Goal: Find contact information: Find contact information

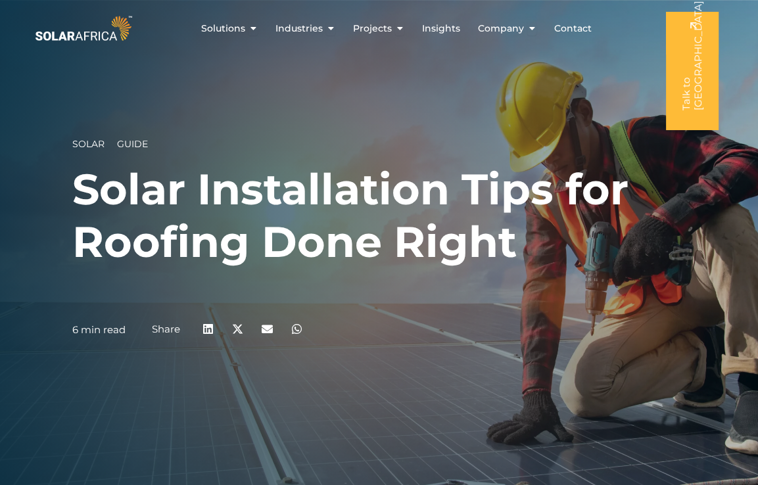
click at [607, 89] on div "Solar Guide Solar Installation Tips for Roofing Done Right 6 min read Share" at bounding box center [379, 242] width 758 height 485
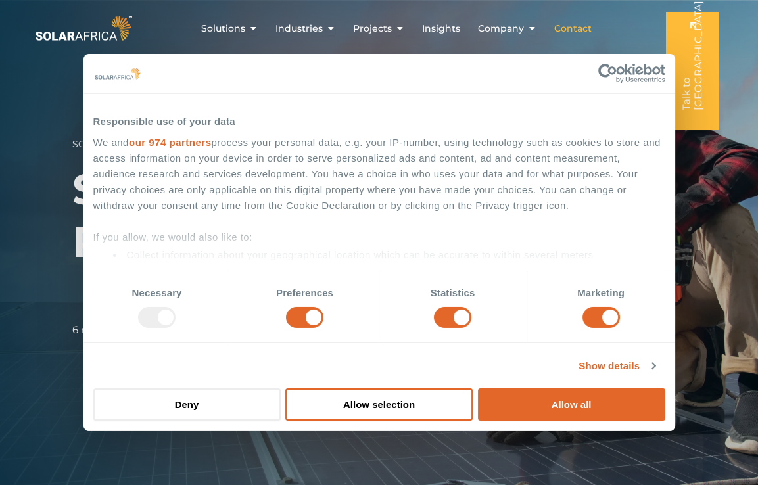
click at [560, 26] on span "Contact" at bounding box center [572, 29] width 37 height 14
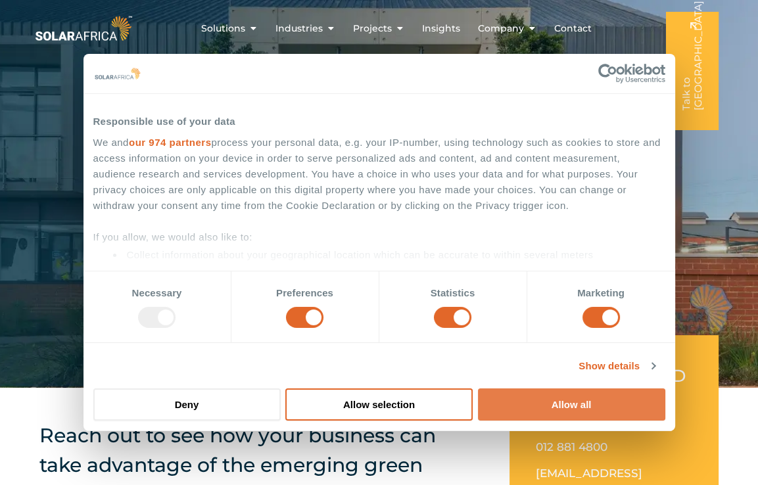
click at [566, 401] on button "Allow all" at bounding box center [571, 405] width 187 height 32
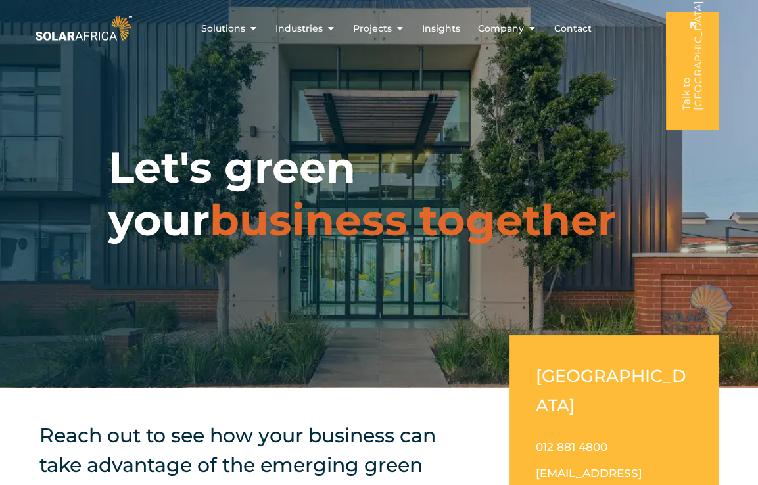
click at [570, 30] on span "Contact" at bounding box center [572, 29] width 37 height 14
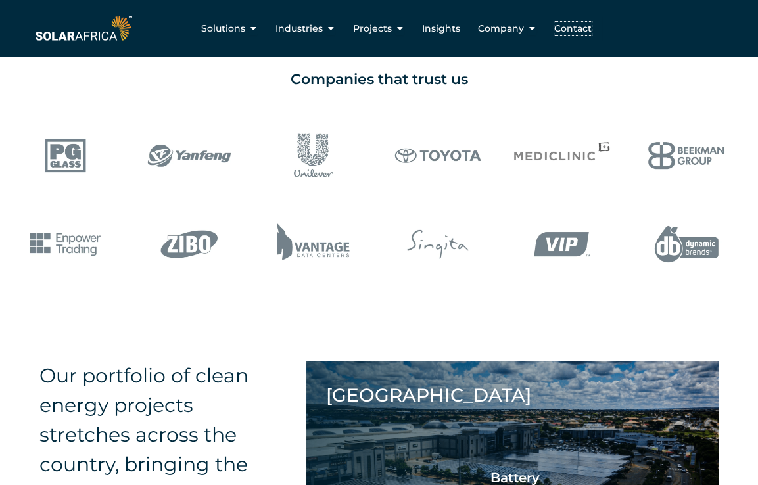
scroll to position [1001, 0]
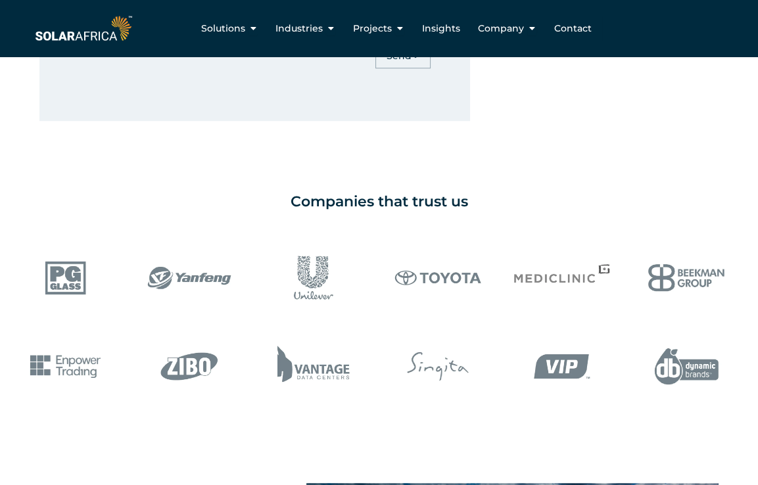
click at [652, 187] on div "Companies that trust us" at bounding box center [379, 299] width 758 height 224
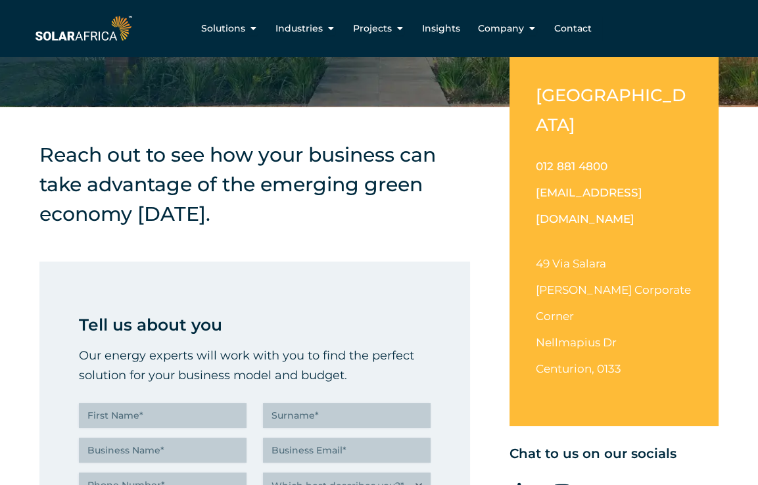
scroll to position [146, 0]
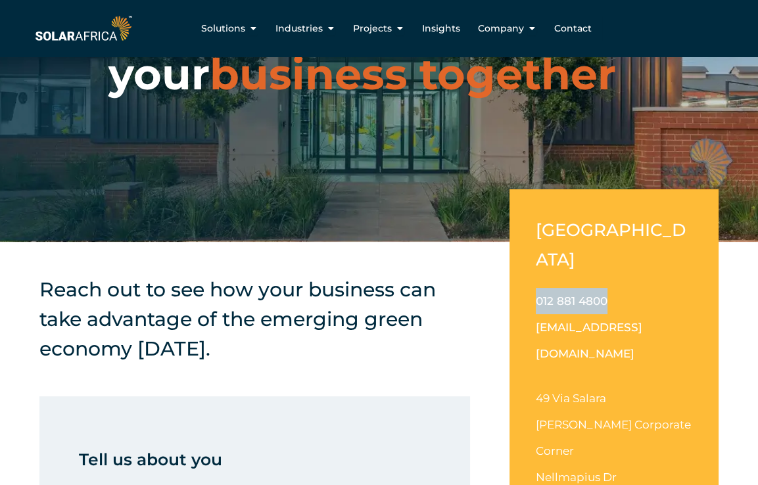
drag, startPoint x: 618, startPoint y: 266, endPoint x: 535, endPoint y: 267, distance: 83.5
click at [536, 288] on p "012 881 4800 [EMAIL_ADDRESS][DOMAIN_NAME]" at bounding box center [614, 327] width 157 height 79
drag, startPoint x: 535, startPoint y: 267, endPoint x: 641, endPoint y: 283, distance: 107.1
click at [641, 288] on p "012 881 4800 [EMAIL_ADDRESS][DOMAIN_NAME]" at bounding box center [614, 327] width 157 height 79
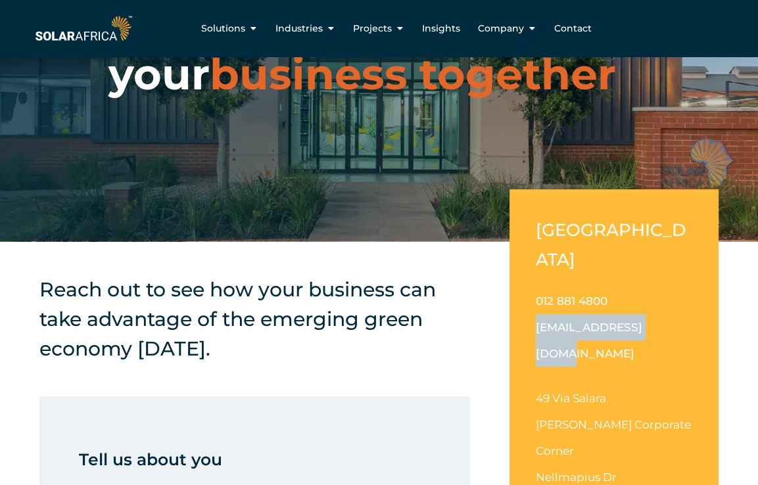
drag, startPoint x: 658, startPoint y: 298, endPoint x: 532, endPoint y: 297, distance: 125.6
click at [532, 297] on div "[GEOGRAPHIC_DATA] 012 881 4800 [EMAIL_ADDRESS][DOMAIN_NAME] [STREET_ADDRESS][PE…" at bounding box center [614, 374] width 209 height 371
copy link "[EMAIL_ADDRESS][DOMAIN_NAME]"
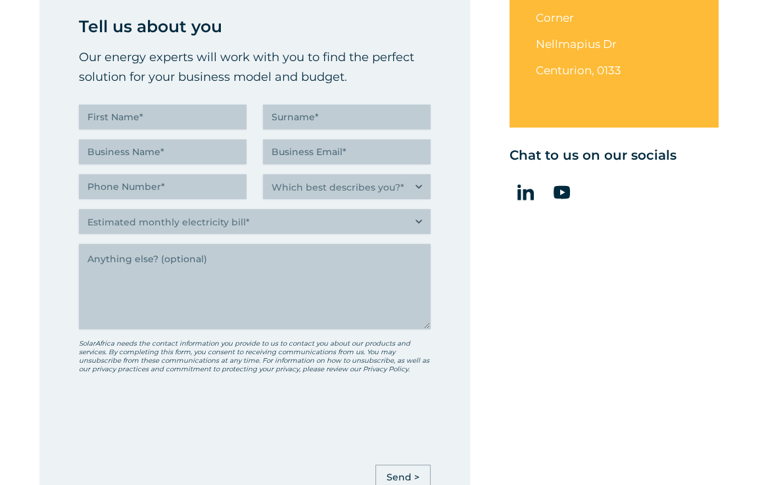
scroll to position [672, 0]
